Goal: Task Accomplishment & Management: Use online tool/utility

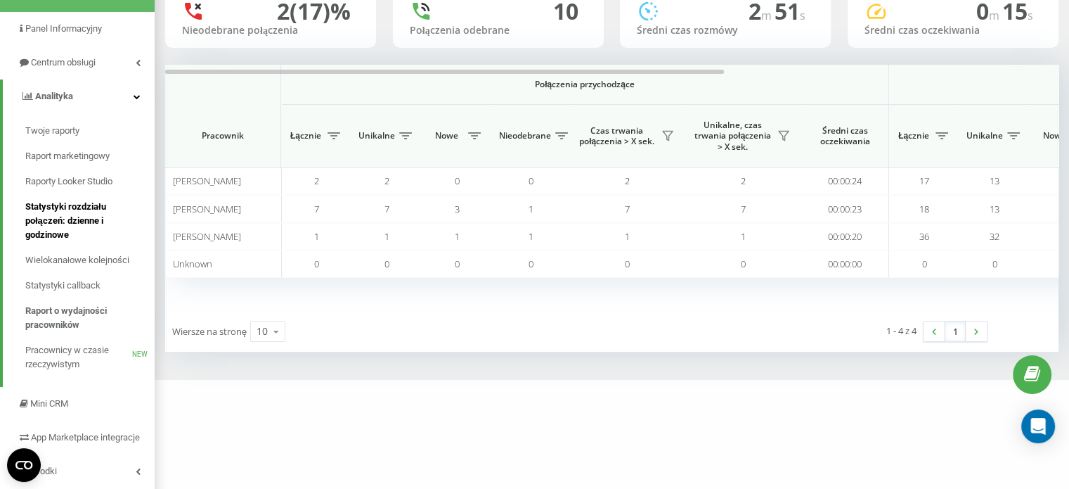
scroll to position [141, 0]
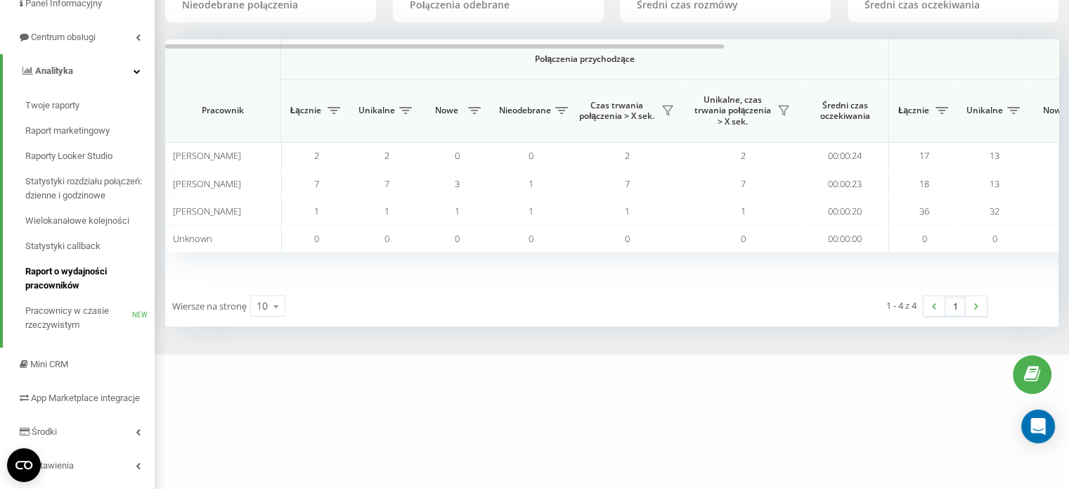
click at [64, 273] on span "Raport o wydajności pracowników" at bounding box center [86, 278] width 122 height 28
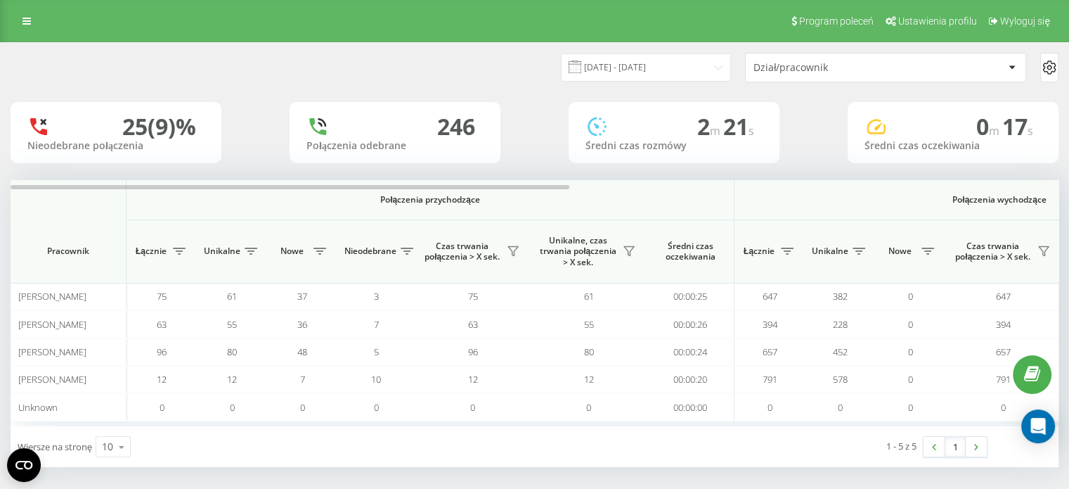
click at [1009, 67] on icon at bounding box center [1012, 68] width 6 height 4
click at [1043, 64] on icon at bounding box center [1049, 67] width 17 height 17
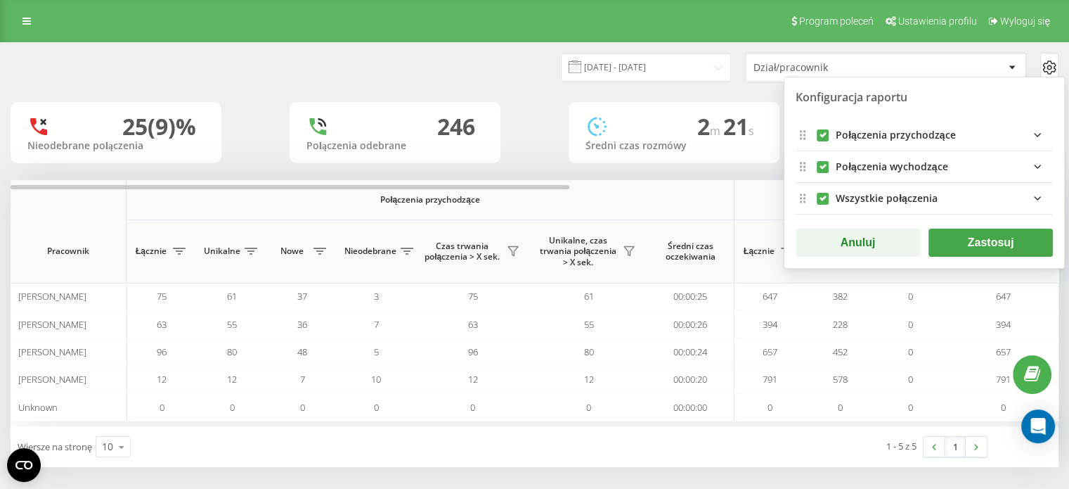
click at [820, 129] on label "incomingFields quote list" at bounding box center [823, 129] width 12 height 0
checkbox input "false"
click at [820, 193] on label "allFields quote list" at bounding box center [823, 193] width 12 height 0
checkbox input "false"
click at [987, 238] on button "Zastosuj" at bounding box center [991, 242] width 124 height 28
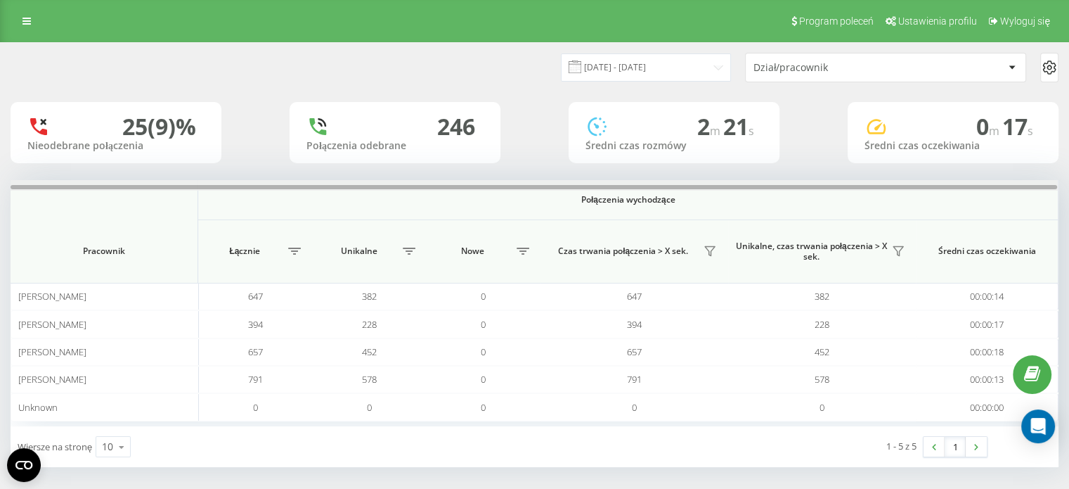
drag, startPoint x: 608, startPoint y: 188, endPoint x: 940, endPoint y: 189, distance: 331.8
click at [940, 189] on div at bounding box center [534, 185] width 1047 height 11
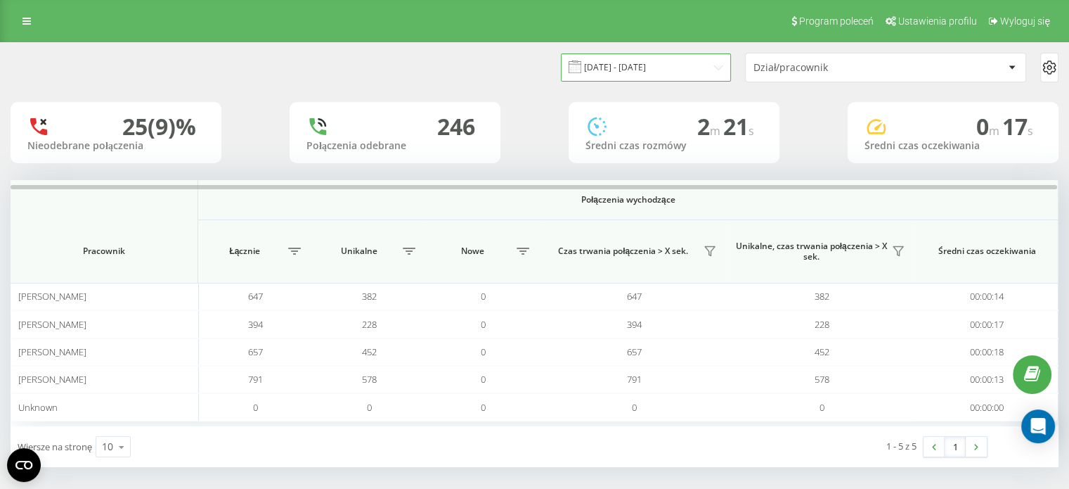
click at [710, 60] on input "[DATE] - [DATE]" at bounding box center [646, 66] width 170 height 27
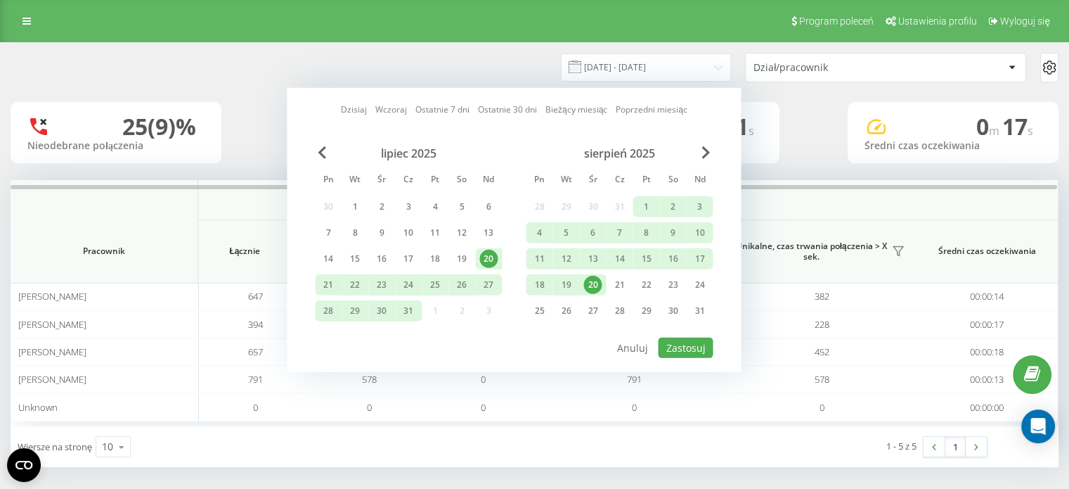
click at [327, 146] on div "lipiec 2025" at bounding box center [408, 153] width 187 height 14
click at [321, 148] on span "Previous Month" at bounding box center [322, 152] width 8 height 13
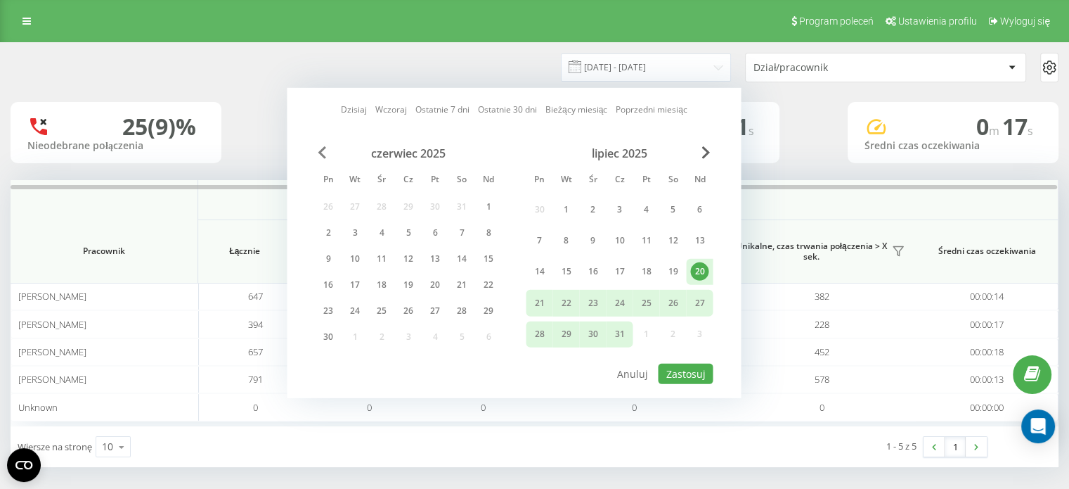
click at [321, 148] on span "Previous Month" at bounding box center [322, 152] width 8 height 13
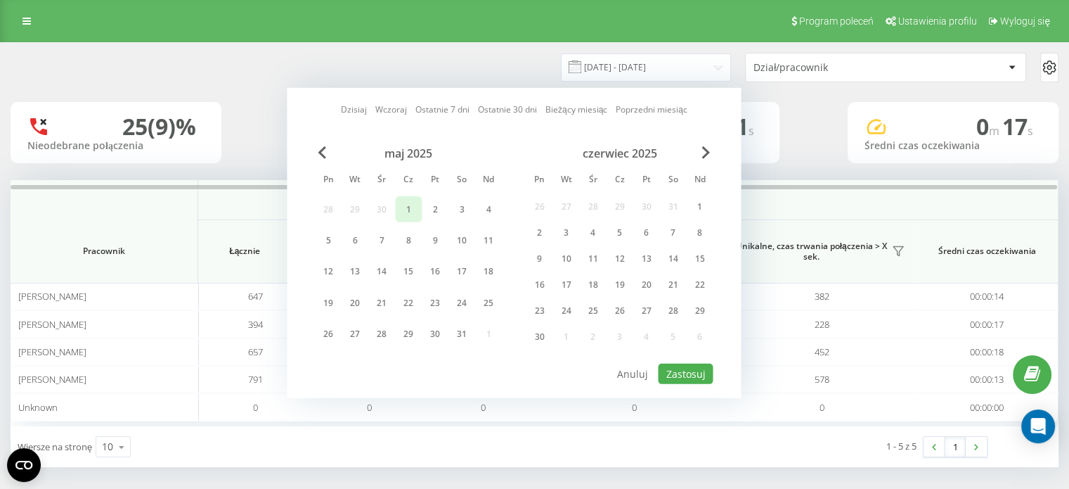
click at [407, 205] on div "1" at bounding box center [408, 209] width 18 height 18
click at [458, 330] on div "31" at bounding box center [462, 334] width 18 height 18
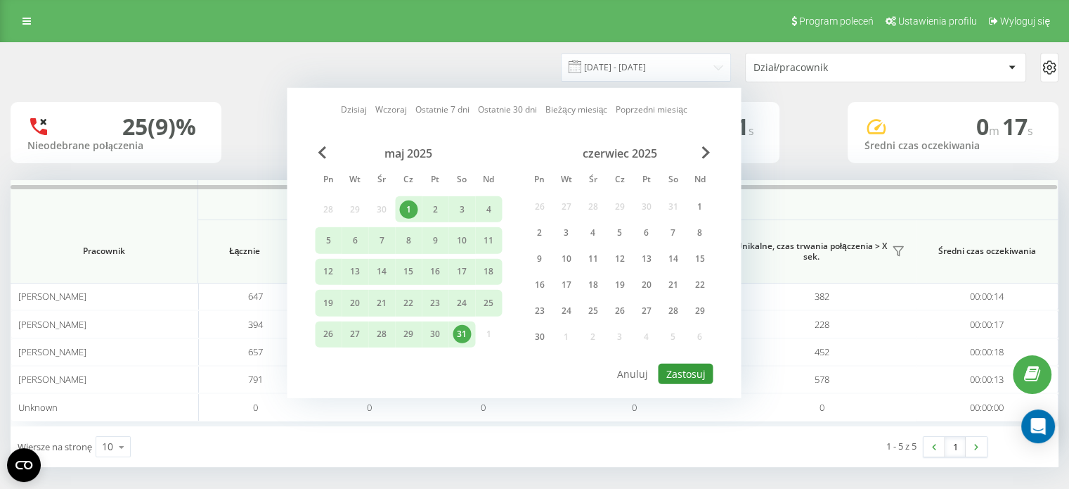
click at [700, 370] on button "Zastosuj" at bounding box center [685, 373] width 55 height 20
type input "[DATE] - [DATE]"
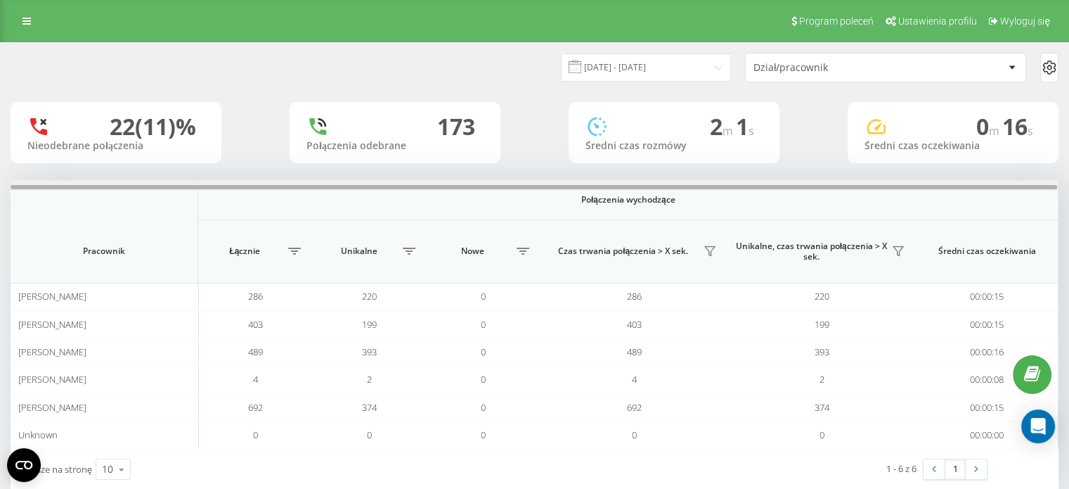
drag, startPoint x: 612, startPoint y: 188, endPoint x: 830, endPoint y: 188, distance: 217.2
click at [830, 188] on div at bounding box center [534, 187] width 1047 height 4
drag, startPoint x: 825, startPoint y: 186, endPoint x: 647, endPoint y: 186, distance: 177.2
click at [647, 186] on div at bounding box center [534, 187] width 1047 height 4
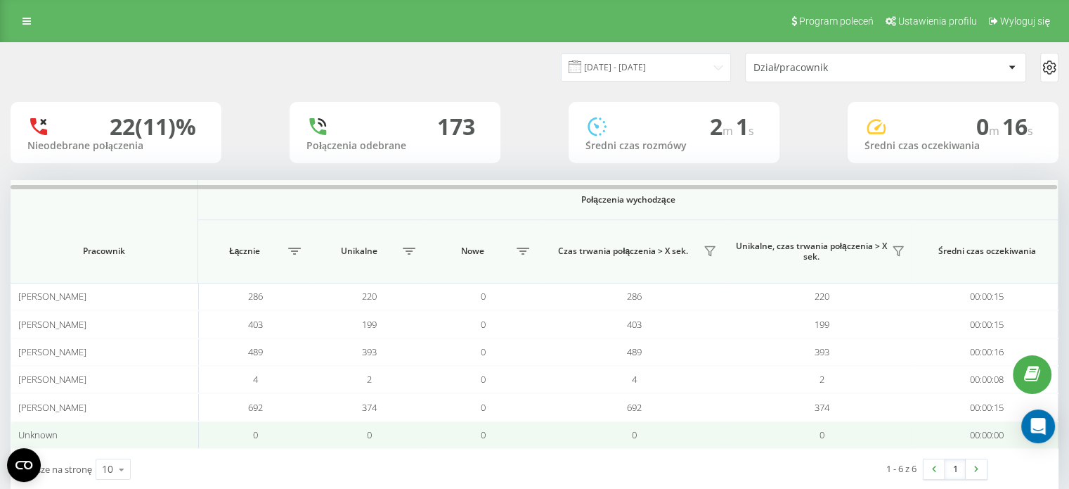
scroll to position [27, 0]
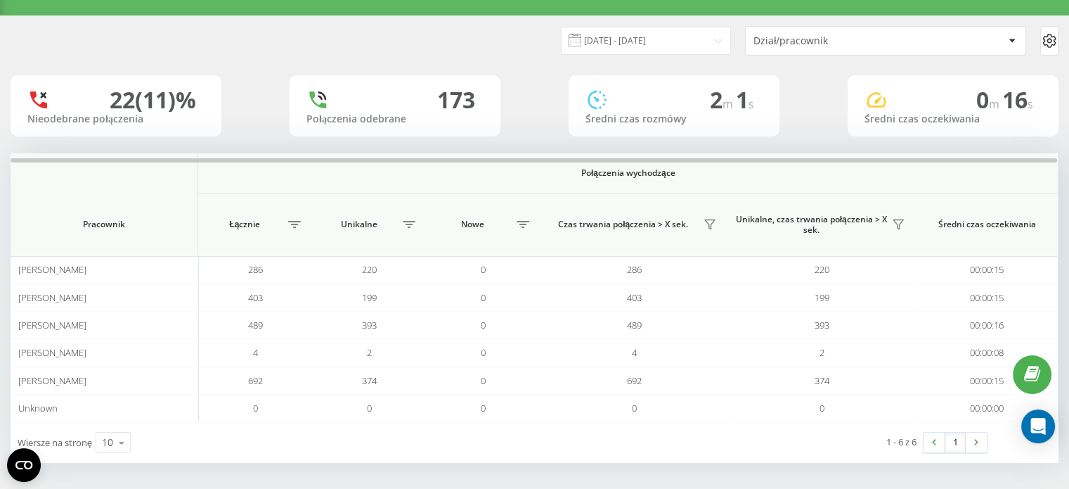
click at [1009, 39] on icon at bounding box center [1012, 41] width 7 height 4
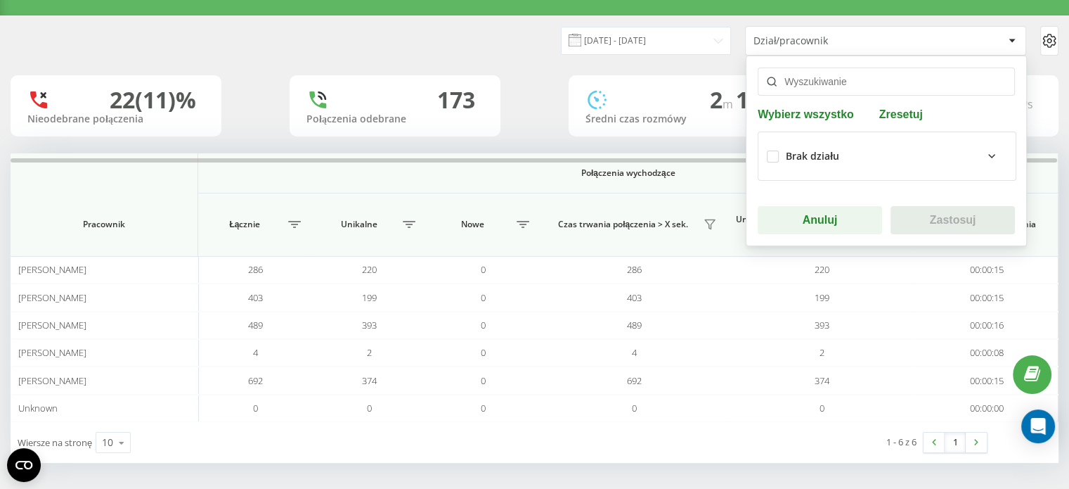
click at [1047, 39] on icon at bounding box center [1049, 40] width 17 height 17
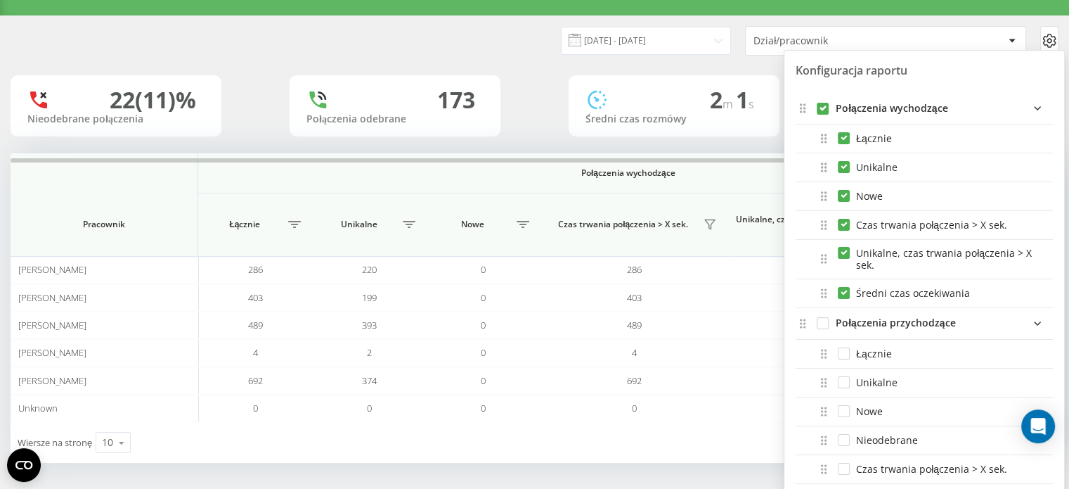
click at [818, 103] on label "outgoingFields quote list" at bounding box center [823, 103] width 12 height 0
checkbox input "false"
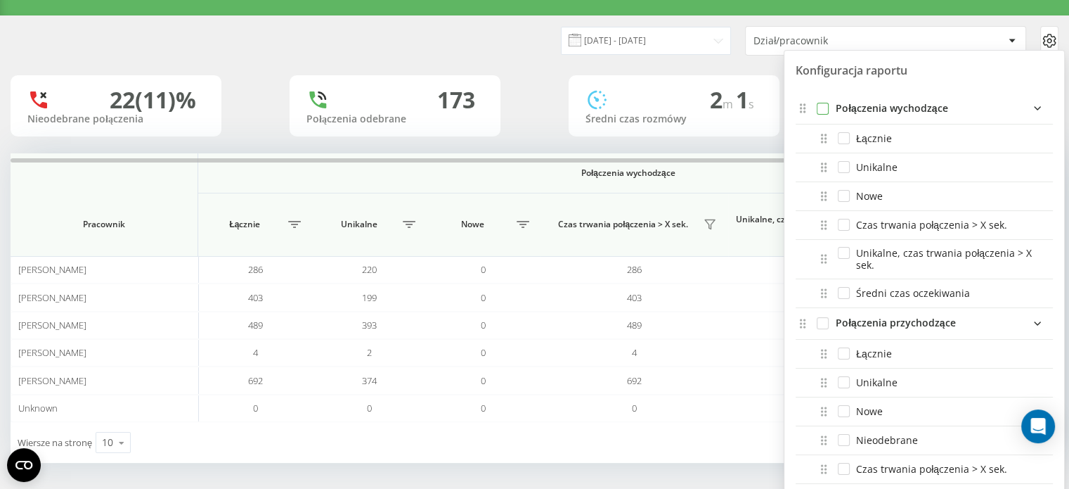
checkbox input "false"
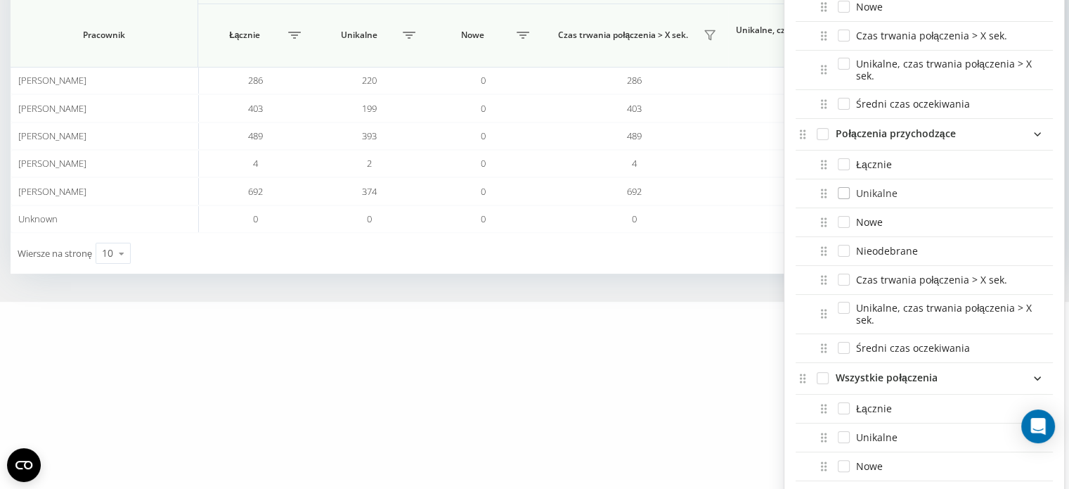
scroll to position [238, 0]
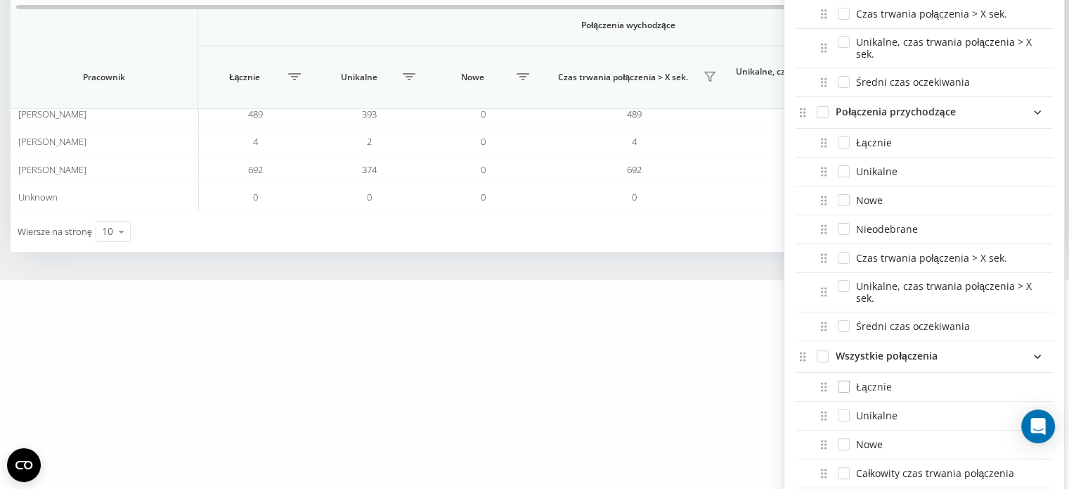
click at [840, 381] on label "Łącznie" at bounding box center [865, 386] width 54 height 12
checkbox input "true"
click at [844, 468] on label "Całkowity czas trwania połączenia" at bounding box center [926, 473] width 176 height 12
checkbox input "true"
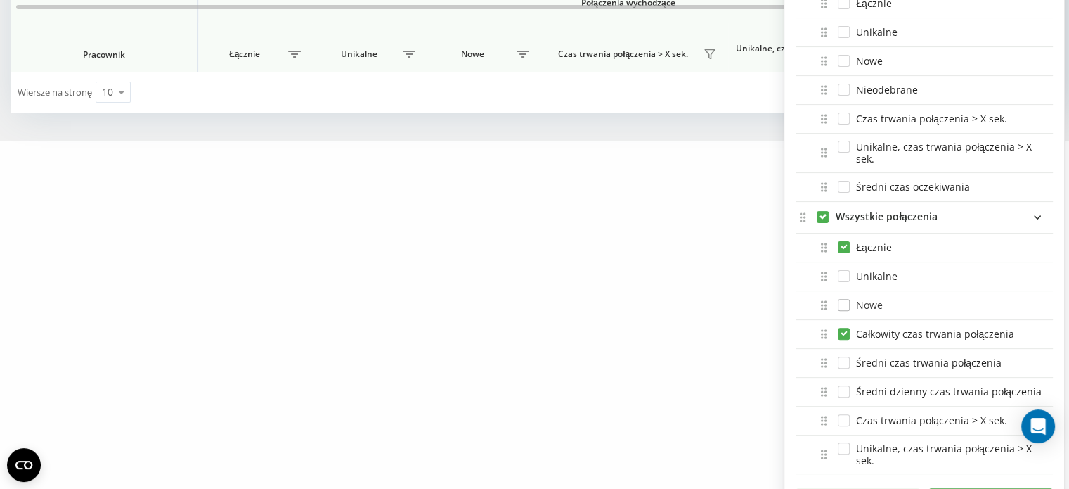
scroll to position [378, 0]
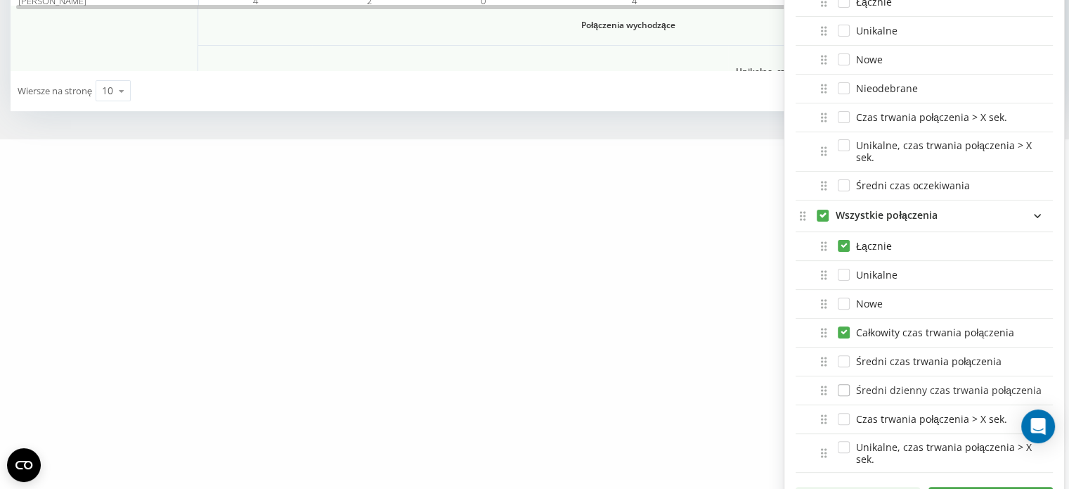
click at [841, 387] on label "Średni dzienny czas trwania połączenia" at bounding box center [940, 390] width 204 height 12
checkbox input "true"
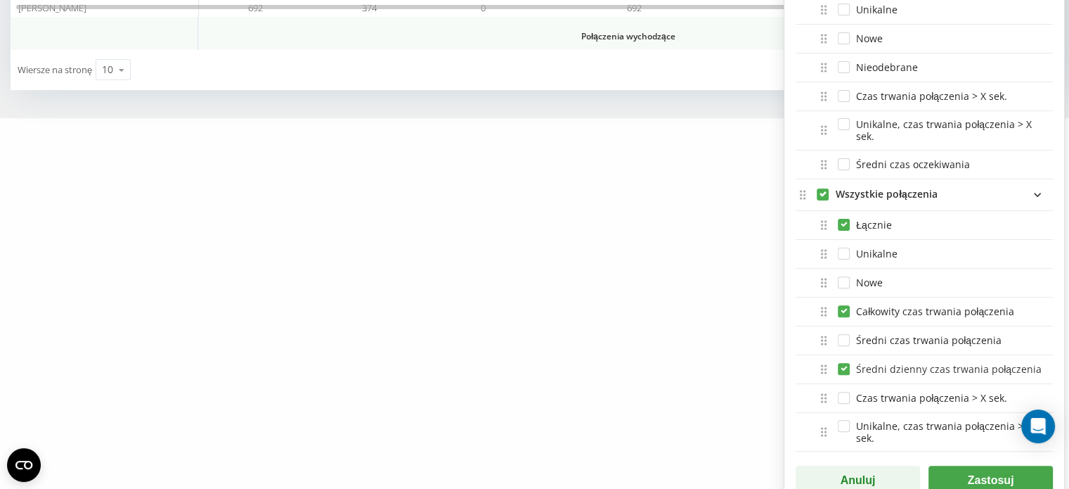
scroll to position [411, 0]
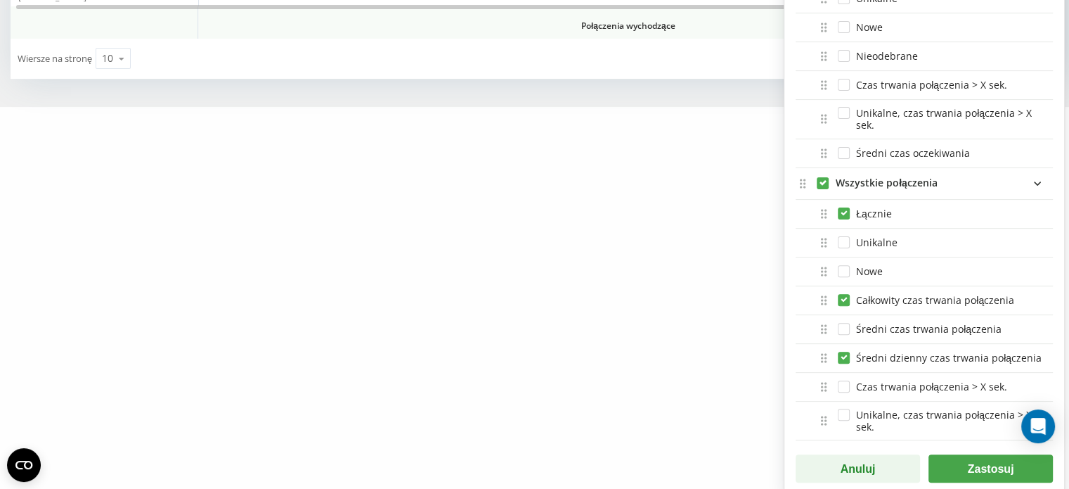
click at [977, 466] on button "Zastosuj" at bounding box center [991, 468] width 124 height 28
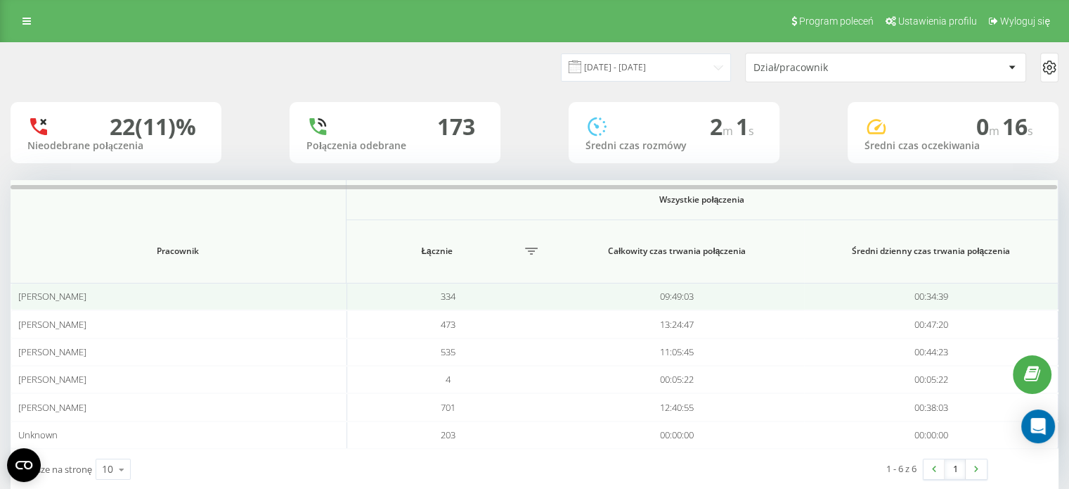
drag, startPoint x: 117, startPoint y: 295, endPoint x: 20, endPoint y: 295, distance: 97.0
click at [18, 295] on div "[PERSON_NAME]" at bounding box center [178, 296] width 321 height 12
copy span "[PERSON_NAME]"
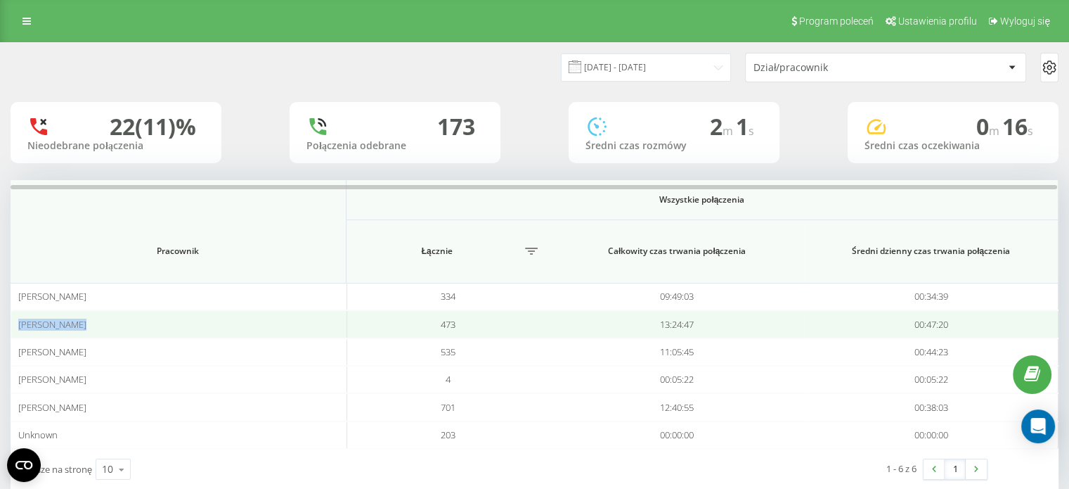
drag, startPoint x: 87, startPoint y: 323, endPoint x: 22, endPoint y: 320, distance: 65.4
click at [19, 320] on div "[PERSON_NAME]" at bounding box center [178, 324] width 321 height 12
copy span "[PERSON_NAME]"
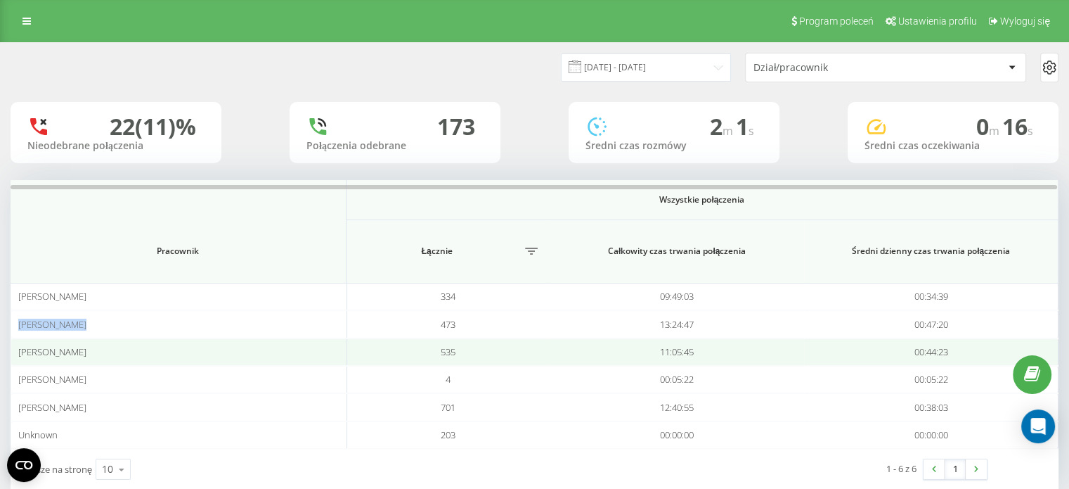
drag, startPoint x: 84, startPoint y: 348, endPoint x: 17, endPoint y: 342, distance: 67.7
click at [17, 342] on td "[PERSON_NAME]" at bounding box center [179, 351] width 336 height 27
copy span "[PERSON_NAME]"
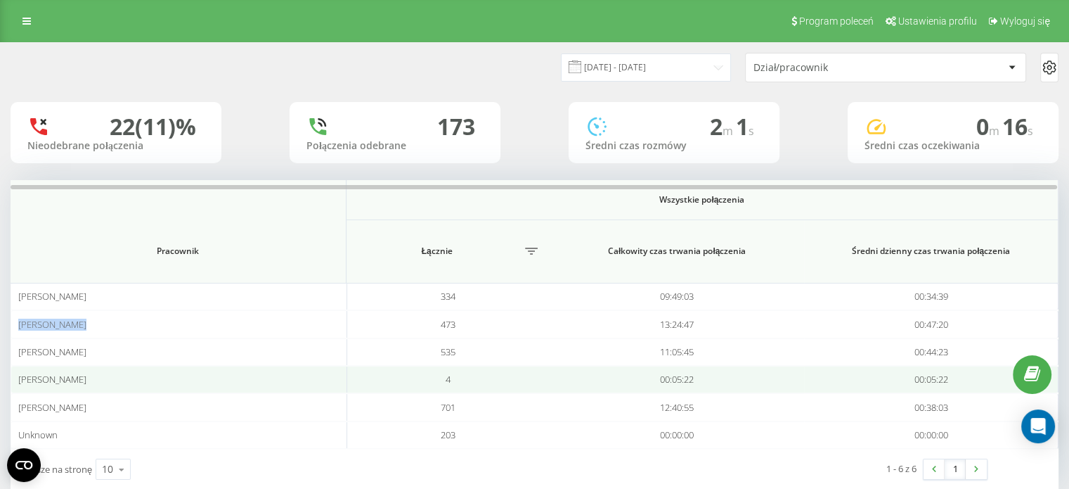
drag, startPoint x: 93, startPoint y: 375, endPoint x: 27, endPoint y: 377, distance: 66.1
click at [20, 376] on div "[PERSON_NAME]" at bounding box center [178, 379] width 321 height 12
copy span "[PERSON_NAME]"
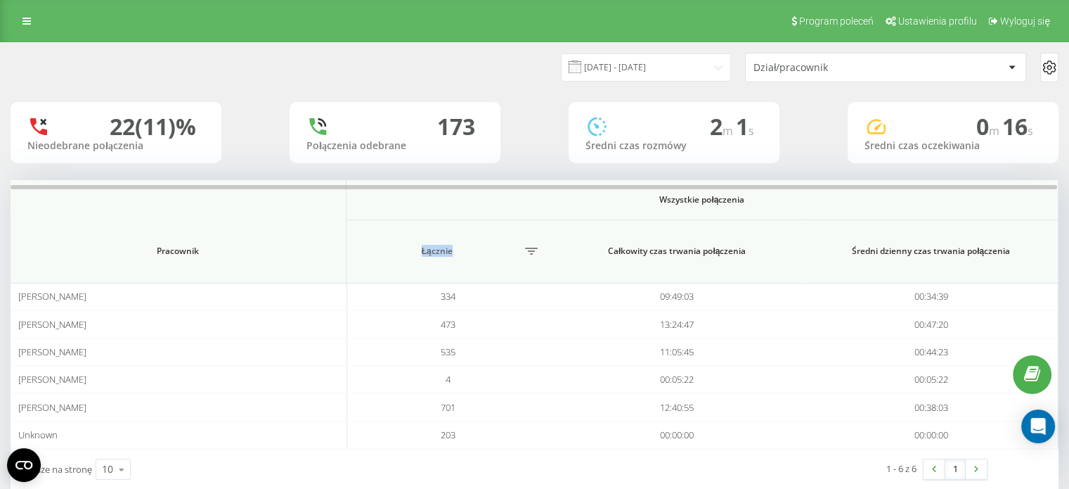
drag, startPoint x: 416, startPoint y: 252, endPoint x: 479, endPoint y: 247, distance: 63.5
click at [479, 247] on span "Łącznie" at bounding box center [437, 250] width 167 height 11
copy span "Łącznie"
click at [719, 61] on input "[DATE] - [DATE]" at bounding box center [646, 66] width 170 height 27
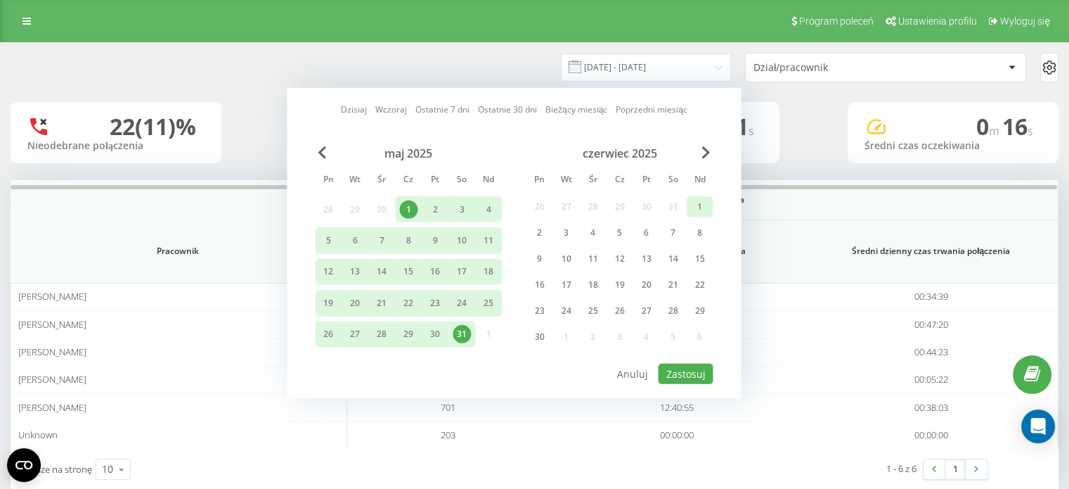
click at [695, 202] on div "1" at bounding box center [699, 207] width 18 height 18
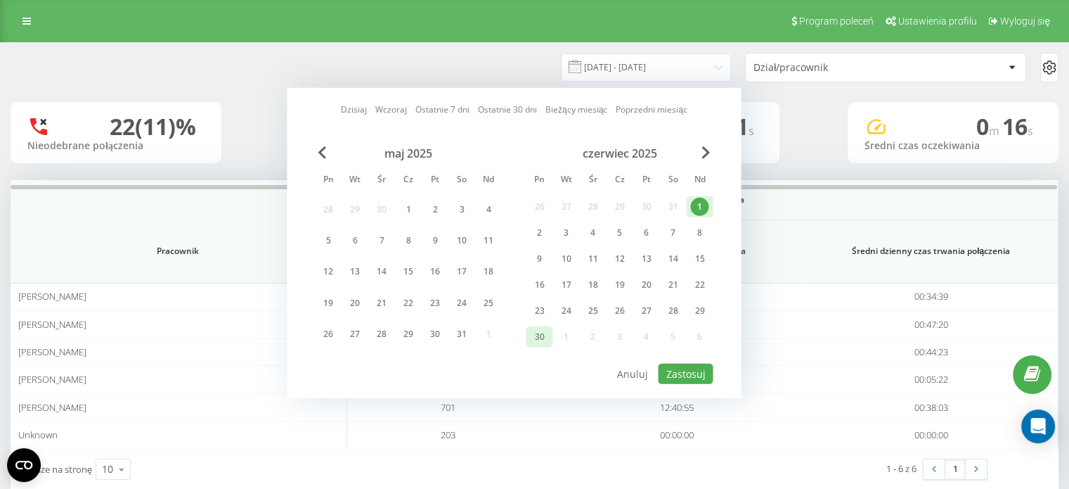
click at [540, 335] on div "30" at bounding box center [539, 337] width 18 height 18
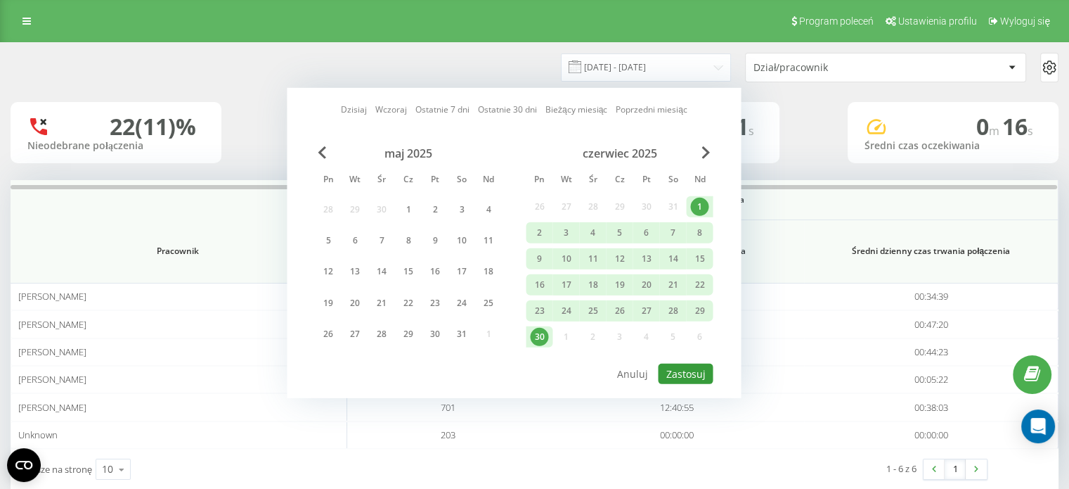
click at [681, 366] on button "Zastosuj" at bounding box center [685, 373] width 55 height 20
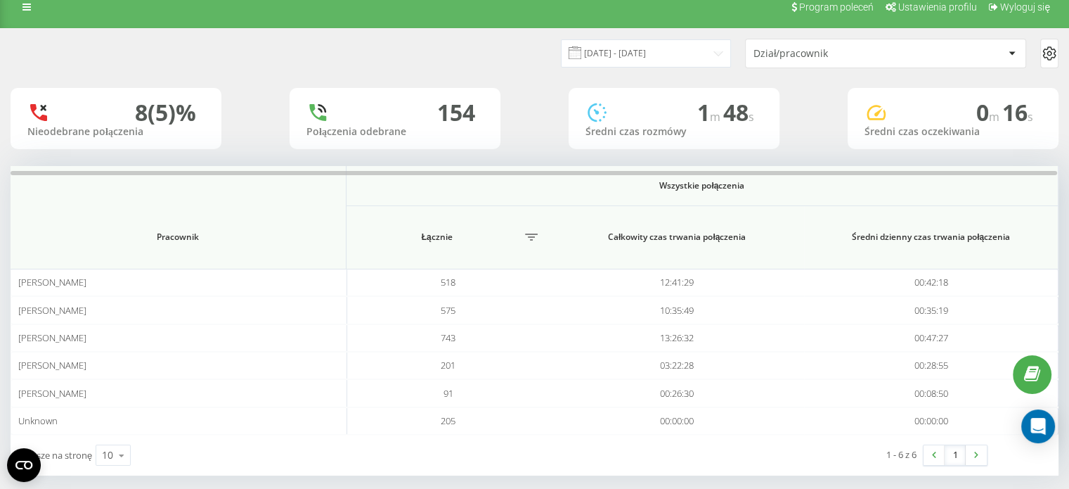
scroll to position [27, 0]
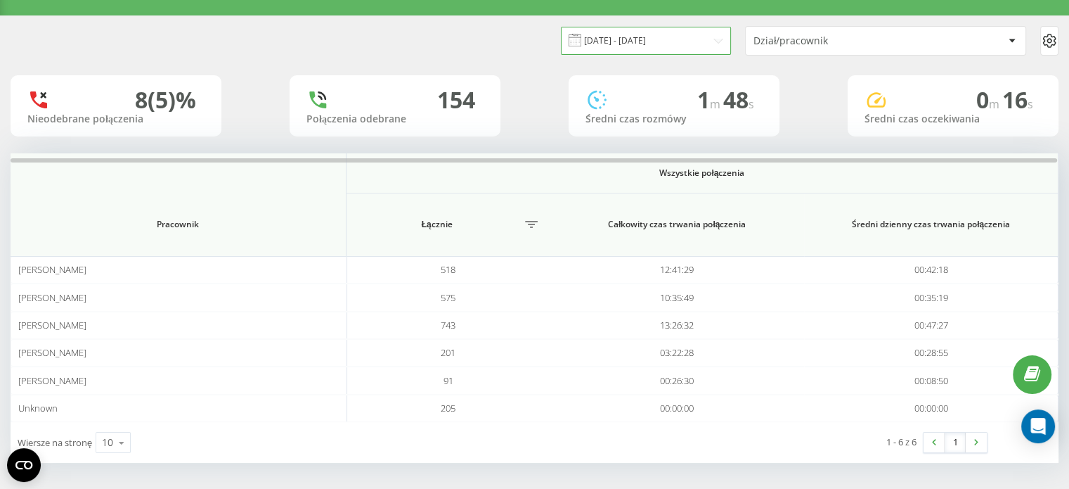
click at [714, 36] on input "[DATE] - [DATE]" at bounding box center [646, 40] width 170 height 27
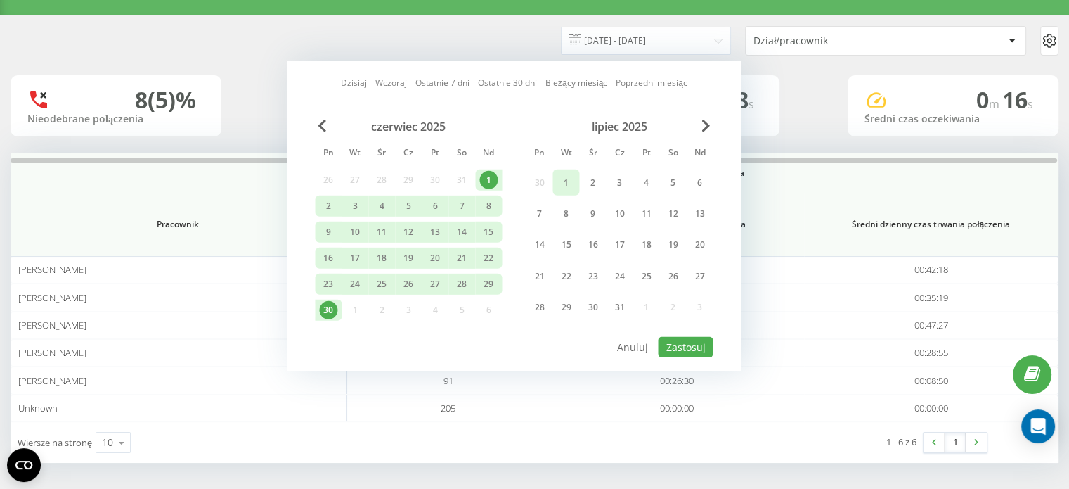
click at [565, 179] on div "1" at bounding box center [566, 182] width 18 height 18
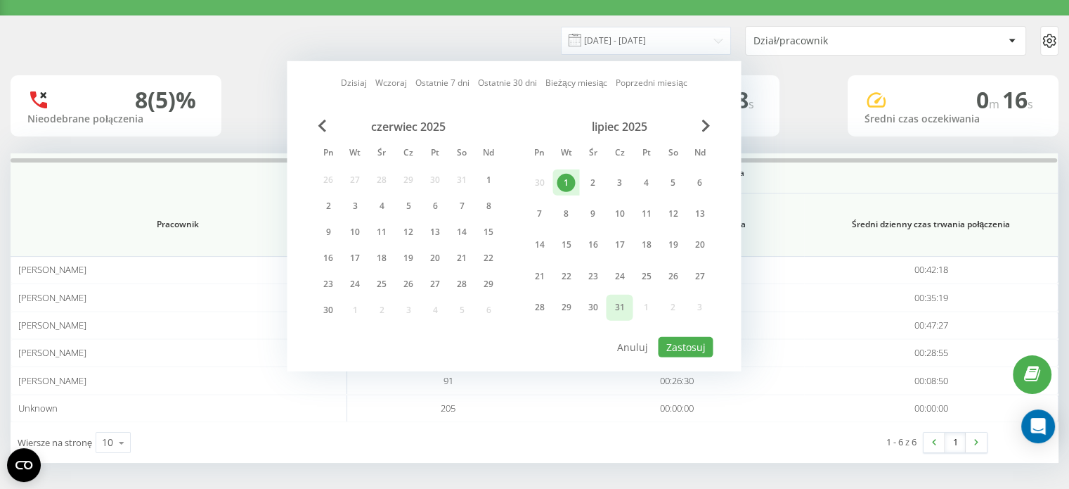
click at [614, 306] on div "31" at bounding box center [619, 307] width 18 height 18
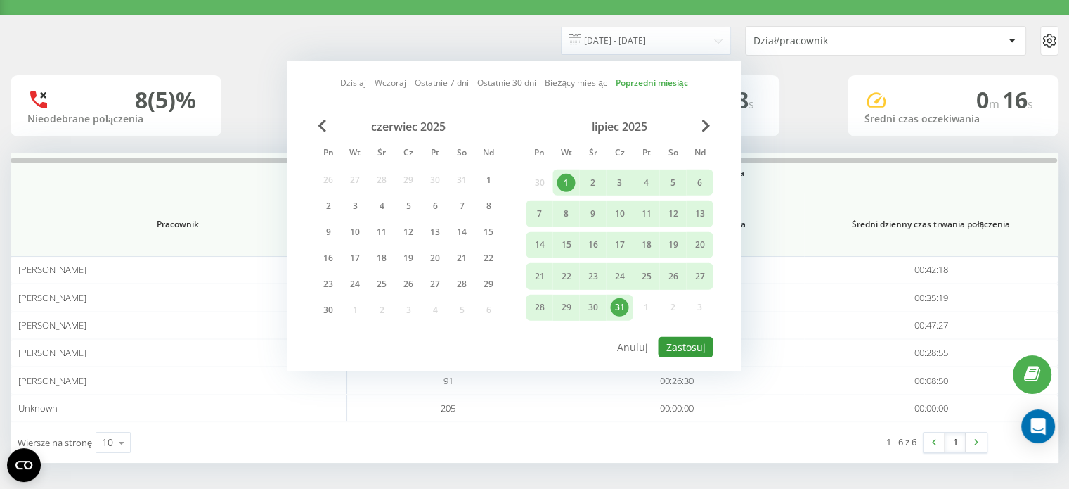
click at [685, 342] on button "Zastosuj" at bounding box center [685, 347] width 55 height 20
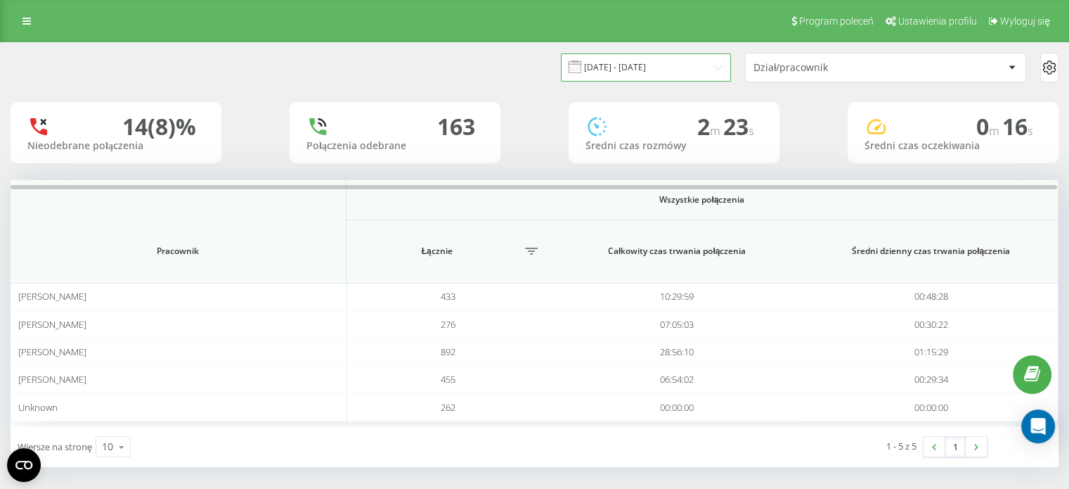
click at [711, 65] on input "[DATE] - [DATE]" at bounding box center [646, 66] width 170 height 27
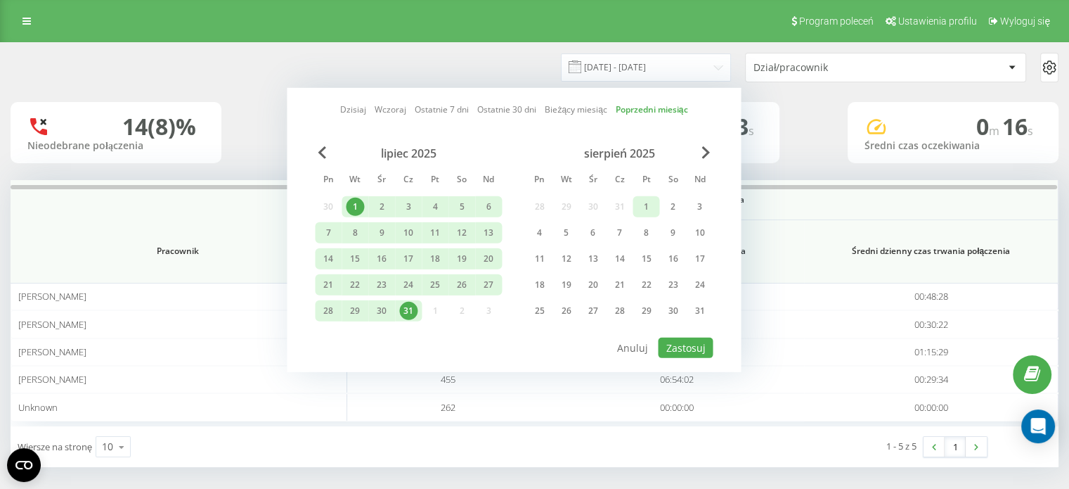
click at [648, 200] on div "1" at bounding box center [646, 207] width 18 height 18
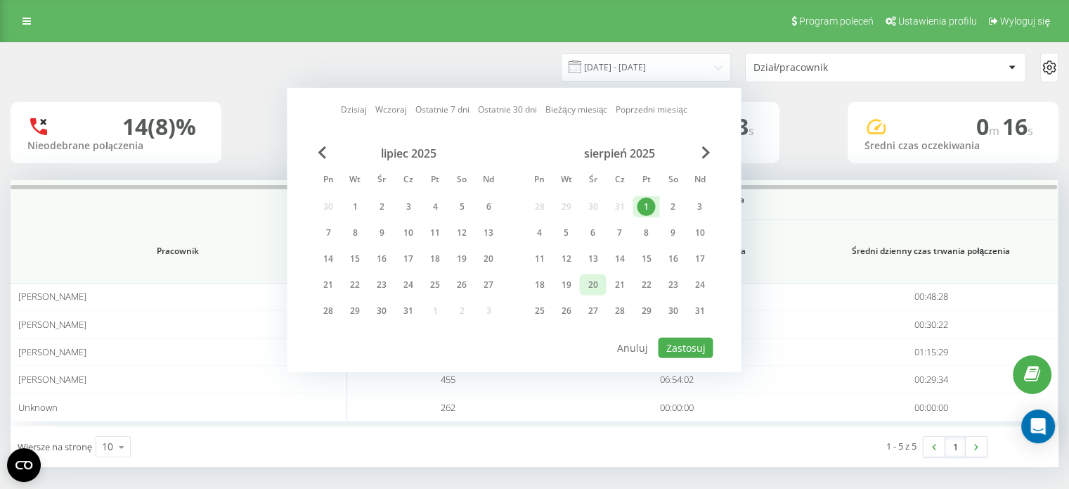
click at [591, 284] on div "20" at bounding box center [592, 285] width 18 height 18
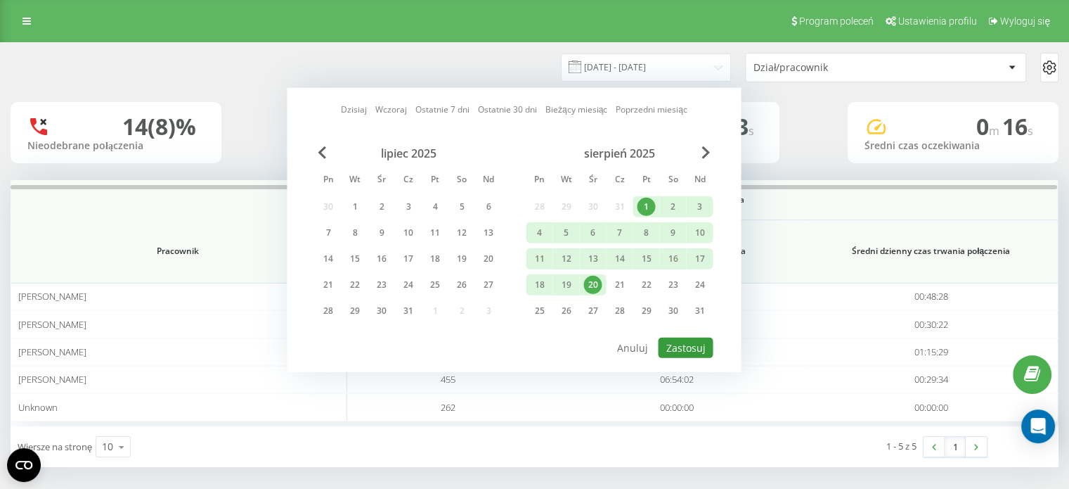
click at [696, 342] on button "Zastosuj" at bounding box center [685, 347] width 55 height 20
type input "[DATE] - [DATE]"
